Goal: Check status: Check status

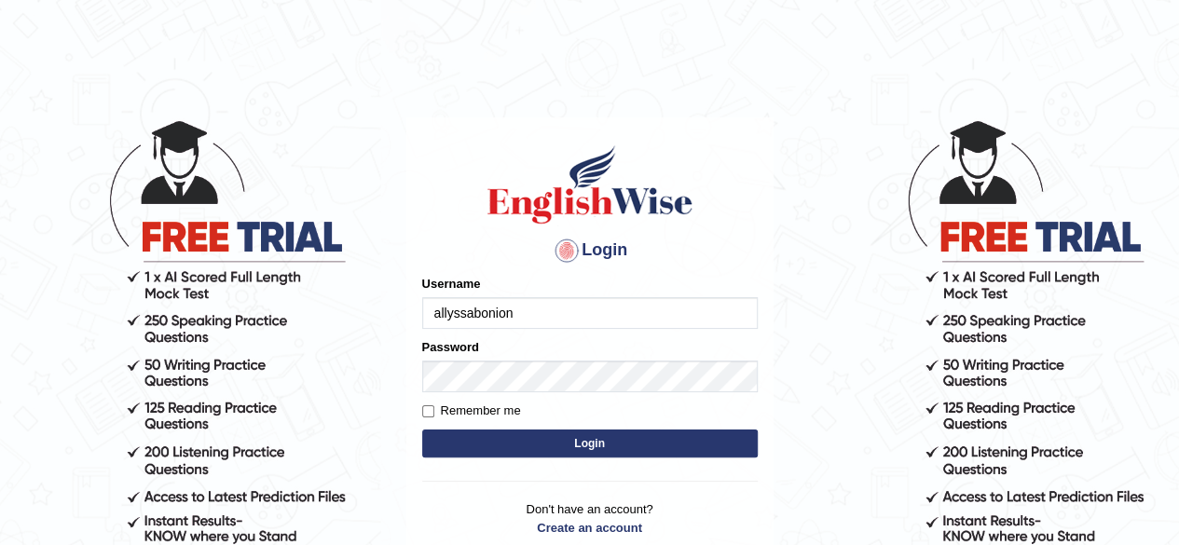
click at [596, 439] on button "Login" at bounding box center [590, 444] width 336 height 28
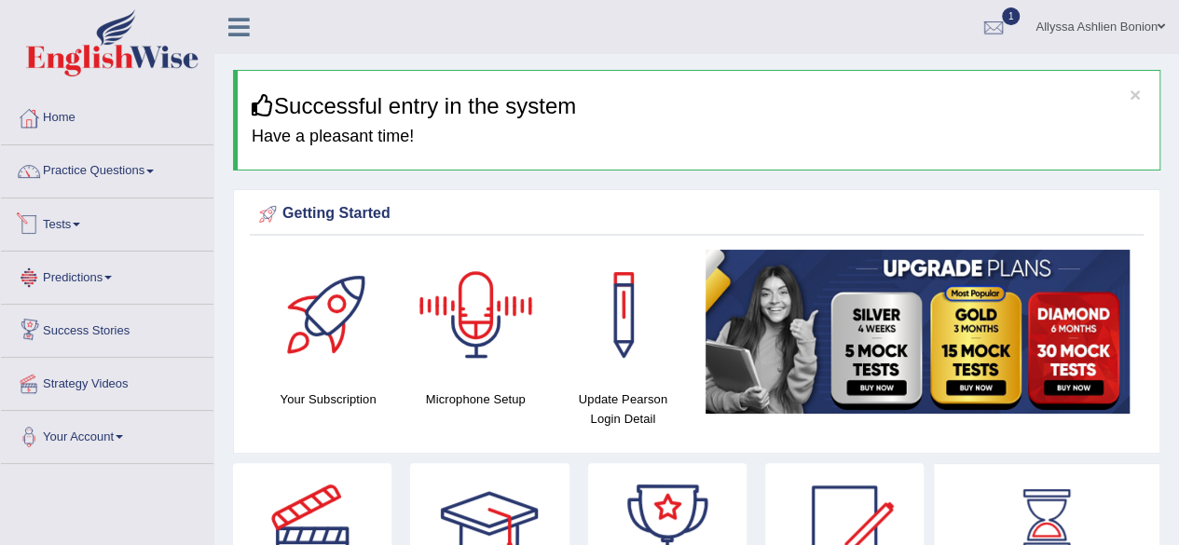
click at [82, 232] on link "Tests" at bounding box center [107, 222] width 212 height 47
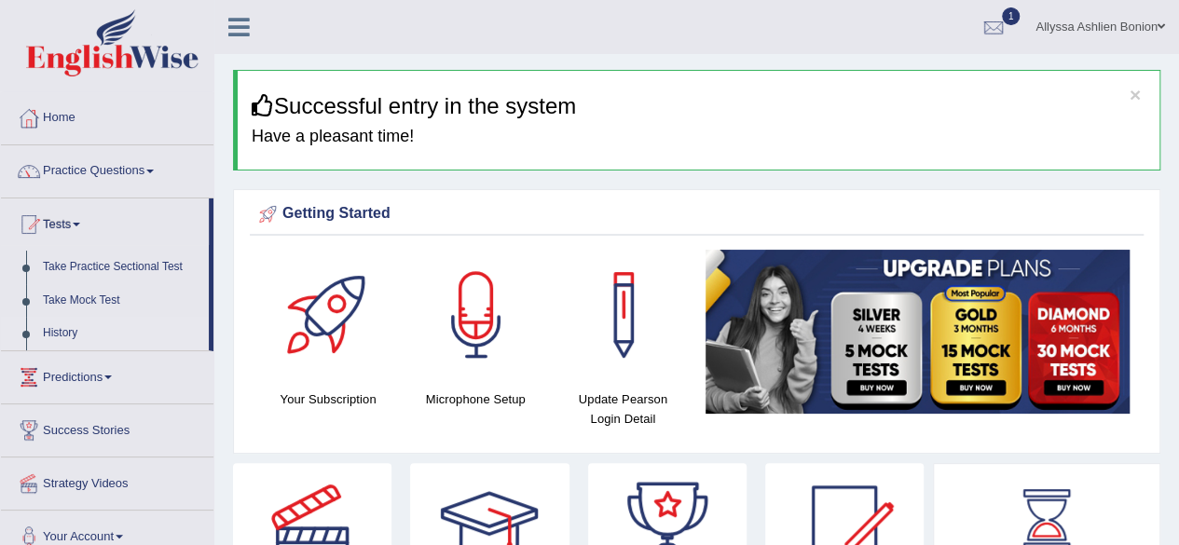
click at [125, 335] on link "History" at bounding box center [121, 334] width 174 height 34
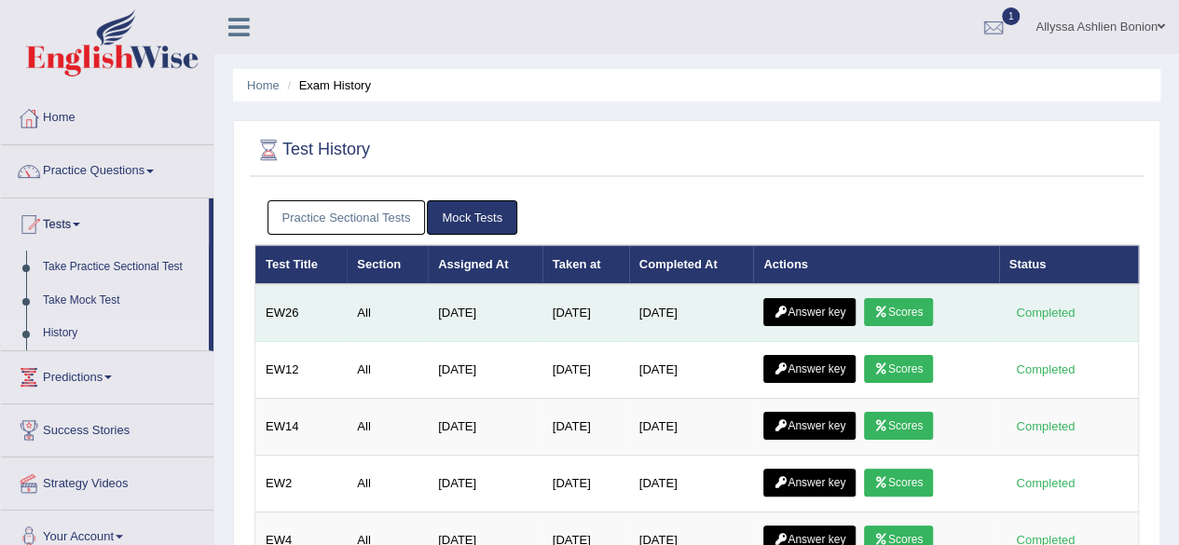
click at [806, 311] on link "Answer key" at bounding box center [809, 312] width 92 height 28
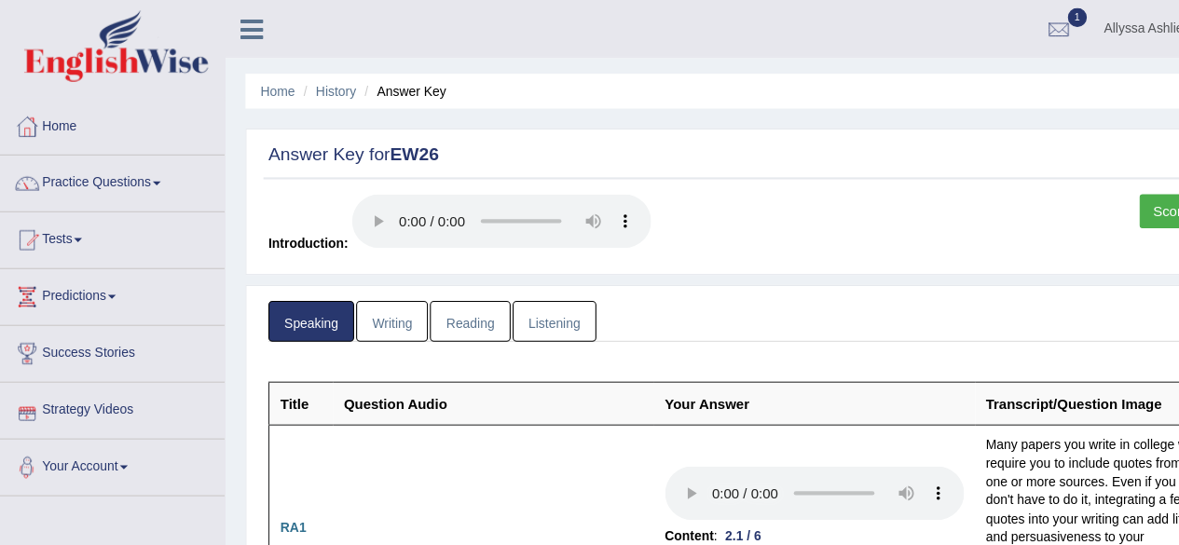
click at [368, 291] on link "Writing" at bounding box center [369, 300] width 67 height 38
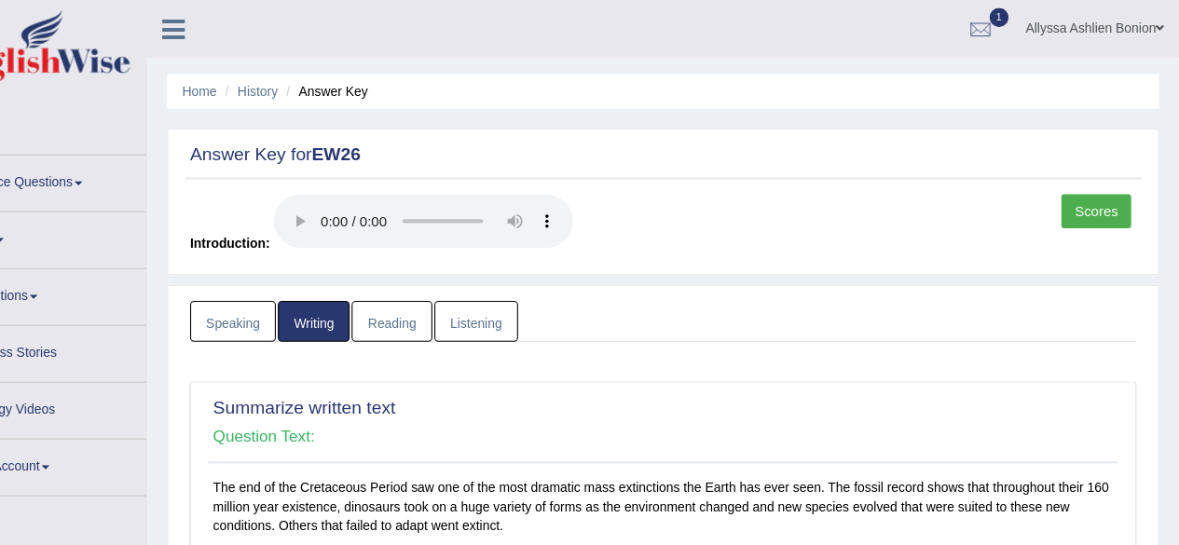
click at [433, 290] on link "Reading" at bounding box center [442, 300] width 75 height 38
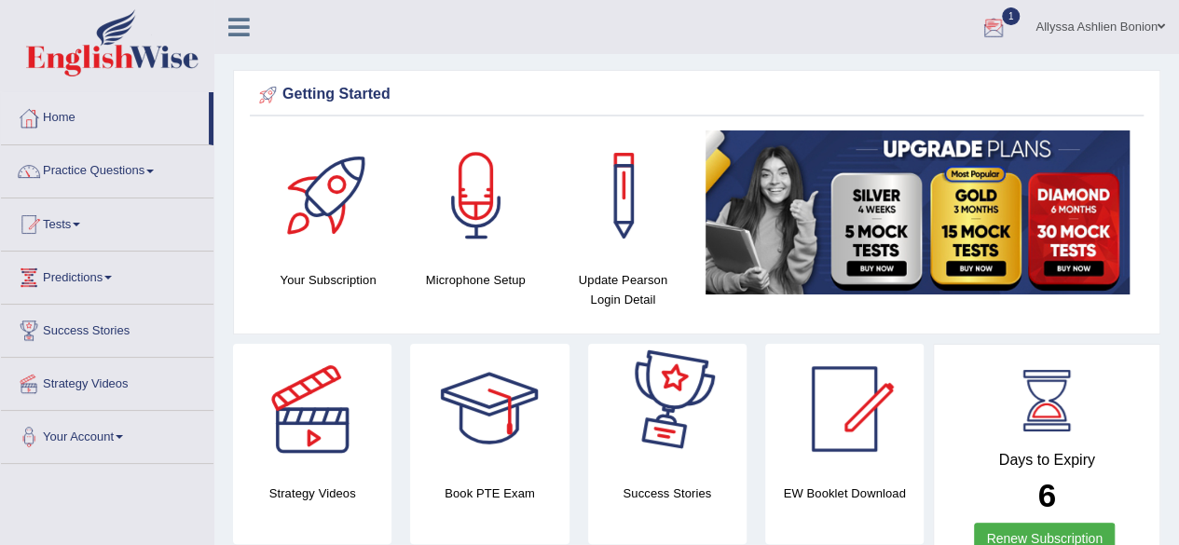
click at [986, 23] on div at bounding box center [994, 28] width 28 height 28
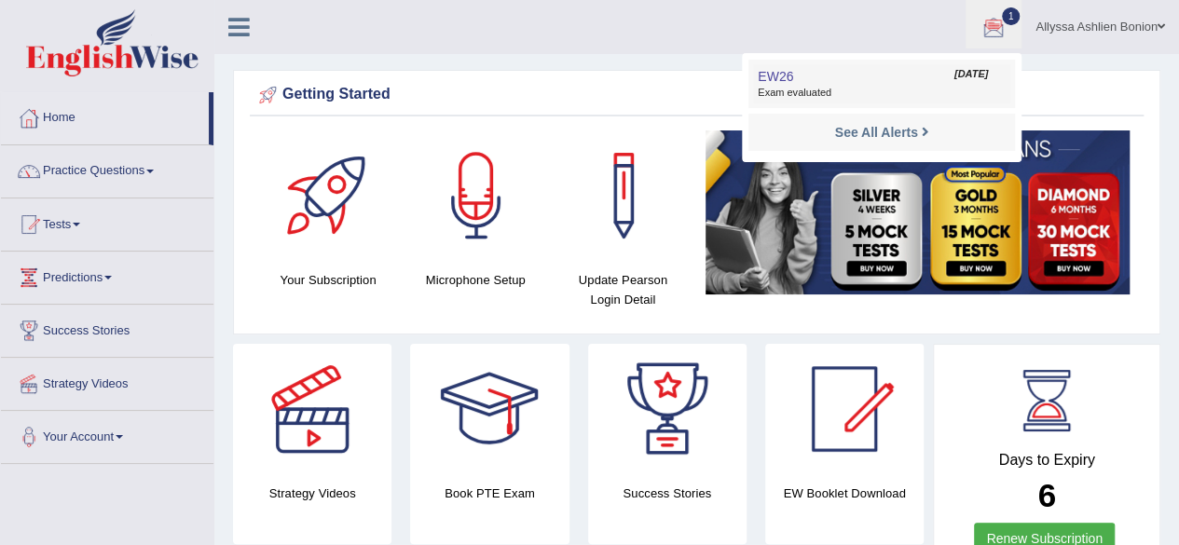
click at [862, 82] on link "EW26 Aug 24, 2025 Exam evaluated" at bounding box center [881, 83] width 257 height 39
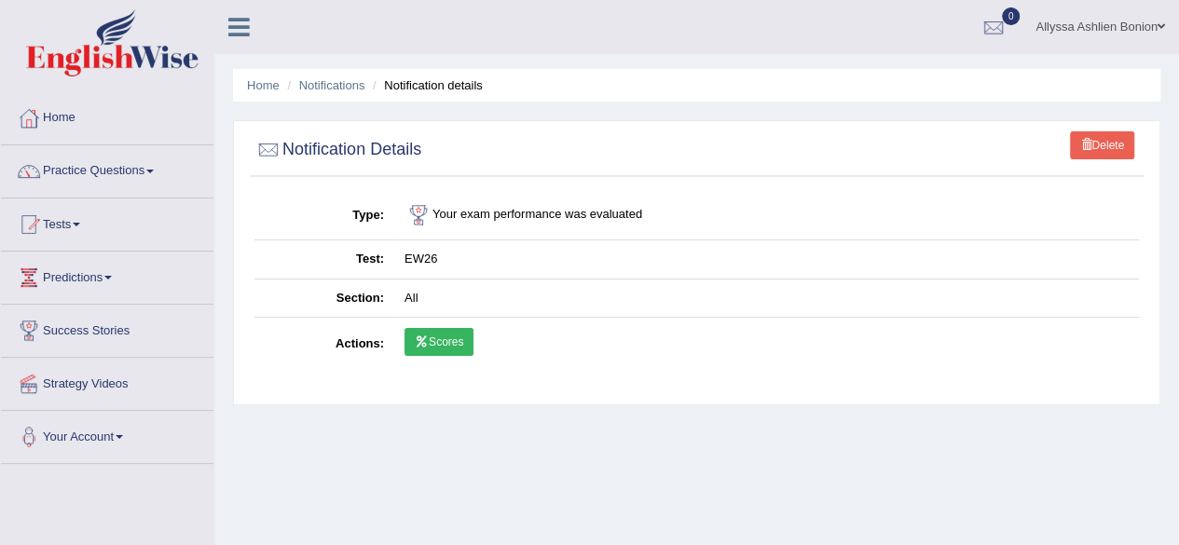
click at [428, 336] on link "Scores" at bounding box center [438, 342] width 69 height 28
